Goal: Check status

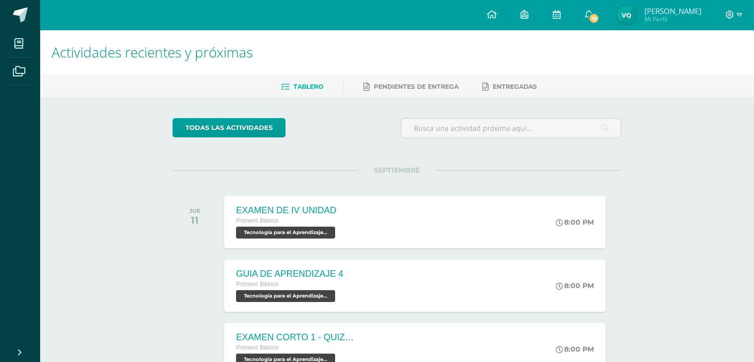
click at [631, 18] on img at bounding box center [627, 15] width 20 height 20
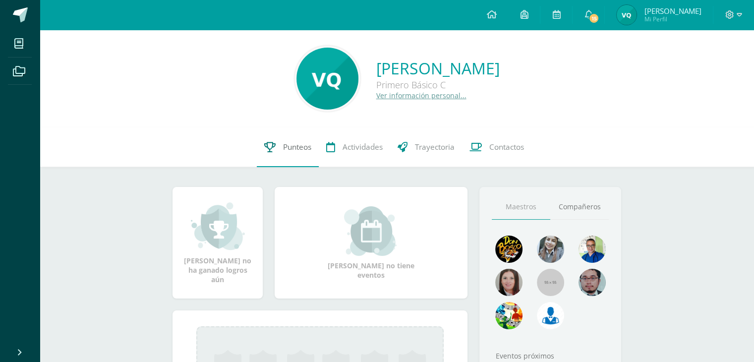
click at [290, 148] on span "Punteos" at bounding box center [297, 147] width 28 height 10
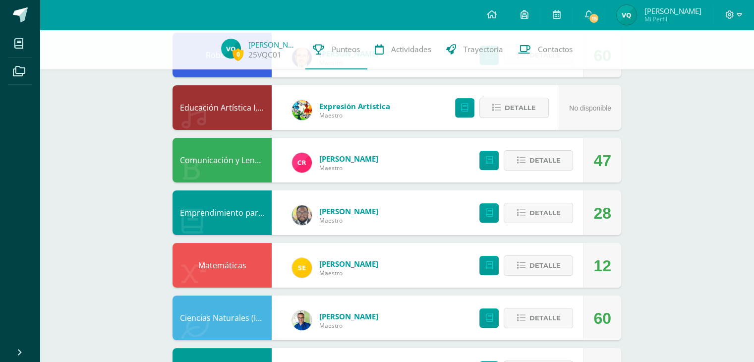
scroll to position [124, 0]
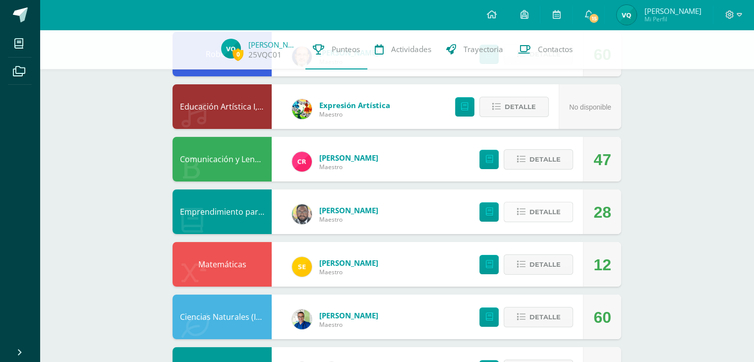
click at [518, 213] on icon at bounding box center [521, 212] width 8 height 8
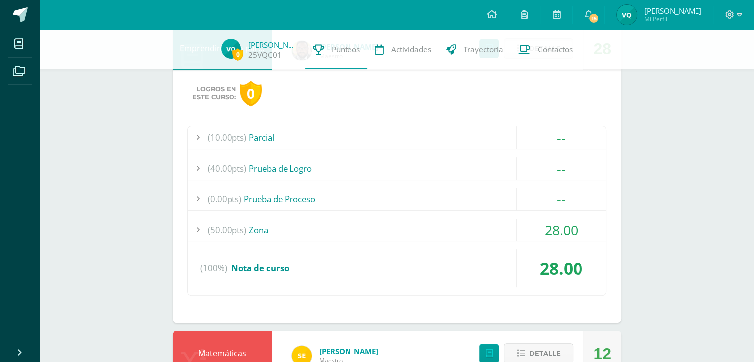
scroll to position [302, 0]
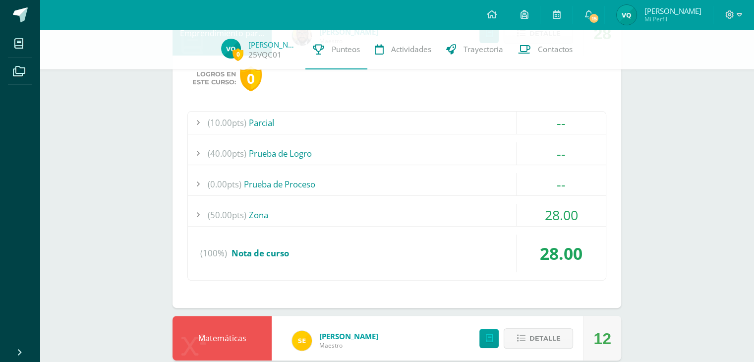
click at [468, 210] on div "(50.00pts) Zona" at bounding box center [397, 215] width 418 height 22
